Goal: Navigation & Orientation: Find specific page/section

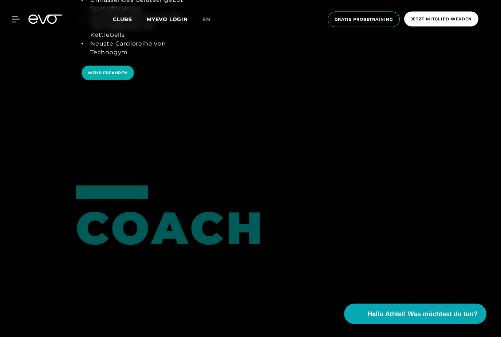
scroll to position [1566, 0]
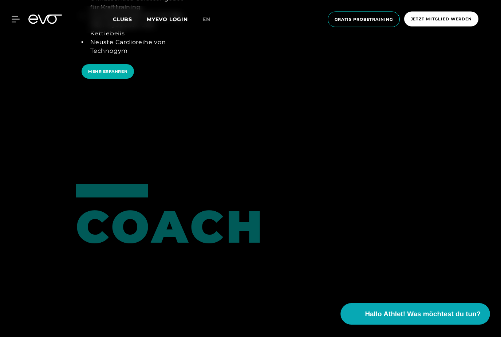
click at [440, 319] on span "Hallo Athlet! Was möchtest du tun?" at bounding box center [423, 314] width 116 height 10
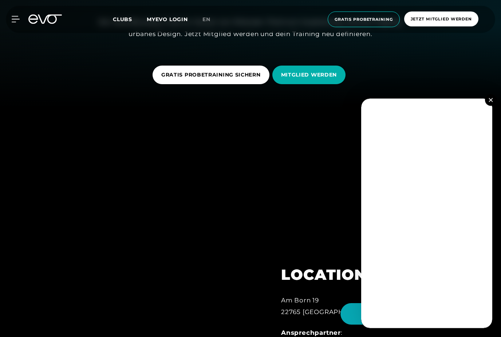
scroll to position [226, 0]
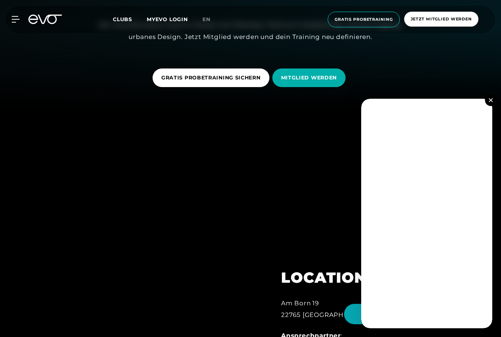
click at [120, 20] on span "Clubs" at bounding box center [122, 19] width 19 height 7
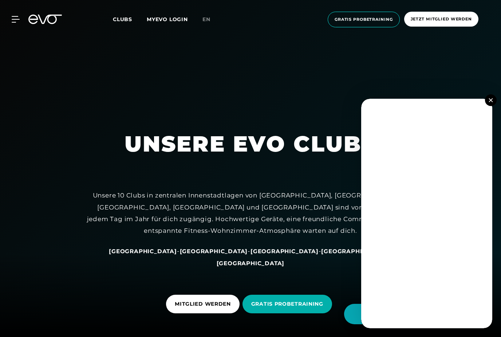
click at [492, 99] on img at bounding box center [490, 100] width 4 height 4
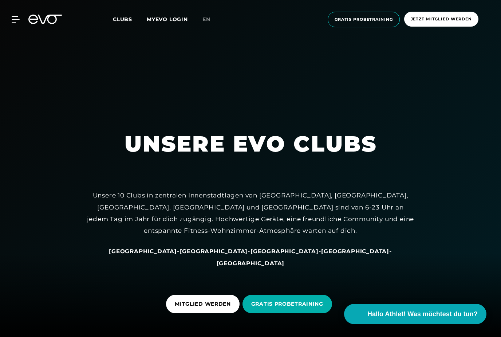
click at [119, 19] on span "Clubs" at bounding box center [122, 19] width 19 height 7
click at [118, 21] on span "Clubs" at bounding box center [122, 19] width 19 height 7
click at [118, 22] on span "Clubs" at bounding box center [122, 19] width 19 height 7
click at [120, 21] on span "Clubs" at bounding box center [122, 19] width 19 height 7
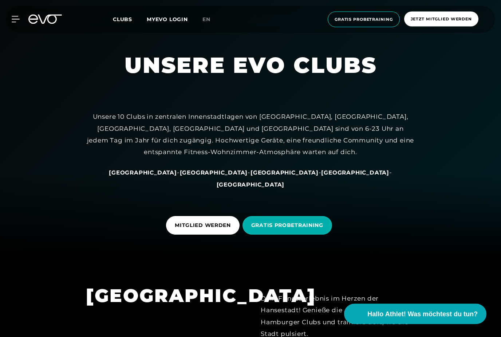
scroll to position [79, 0]
click at [167, 176] on span "[GEOGRAPHIC_DATA]" at bounding box center [143, 172] width 68 height 7
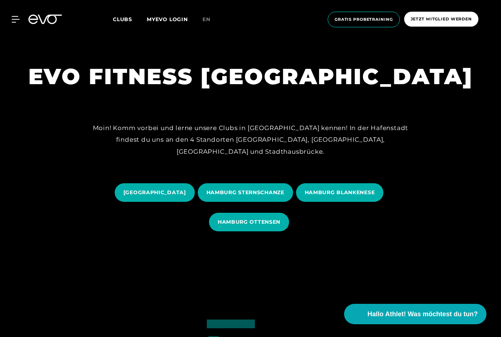
scroll to position [111, 0]
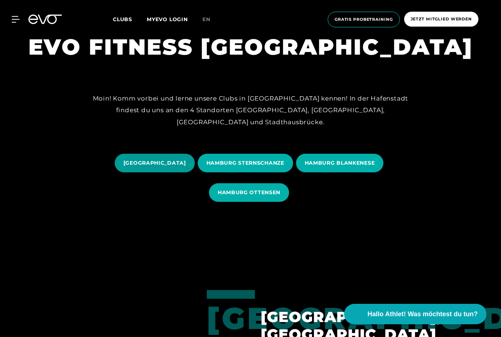
click at [154, 167] on span "[GEOGRAPHIC_DATA]" at bounding box center [154, 163] width 63 height 8
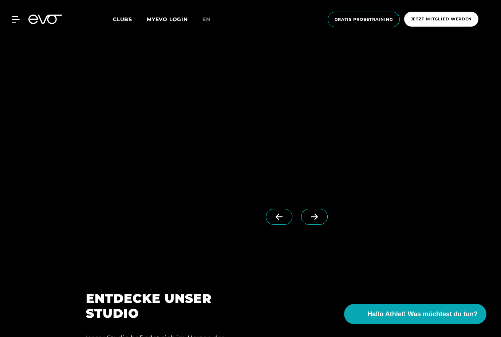
scroll to position [748, 0]
